Goal: Browse casually: Explore the website without a specific task or goal

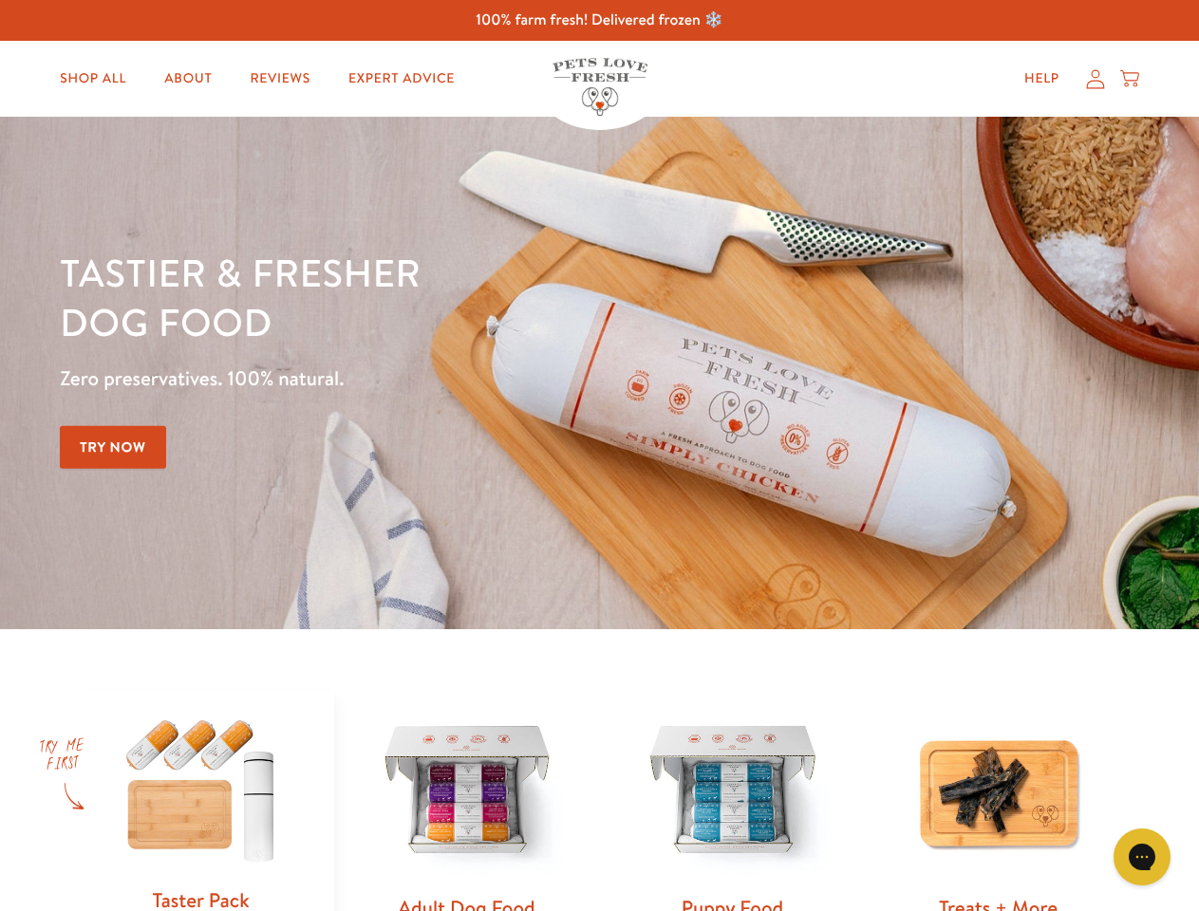
click at [599, 456] on div "Tastier & fresher dog food Zero preservatives. 100% natural. Try Now" at bounding box center [419, 373] width 719 height 251
click at [1142, 857] on icon "Gorgias live chat" at bounding box center [1141, 857] width 18 height 18
